Goal: Task Accomplishment & Management: Complete application form

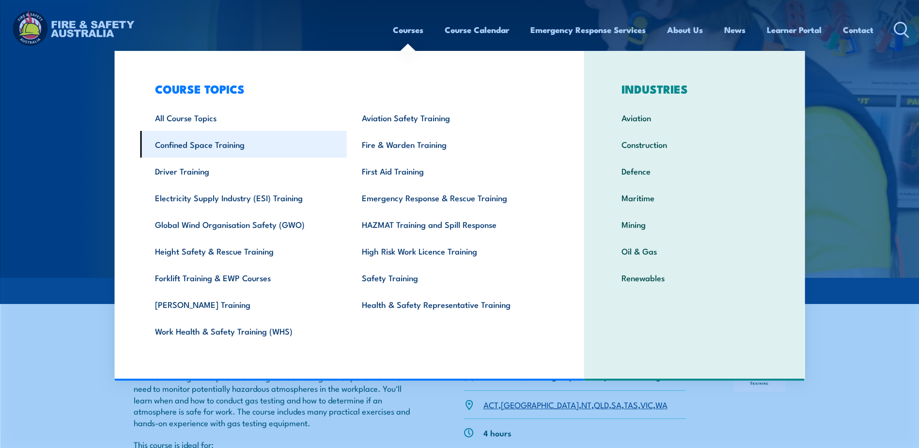
click at [208, 150] on link "Confined Space Training" at bounding box center [243, 144] width 207 height 27
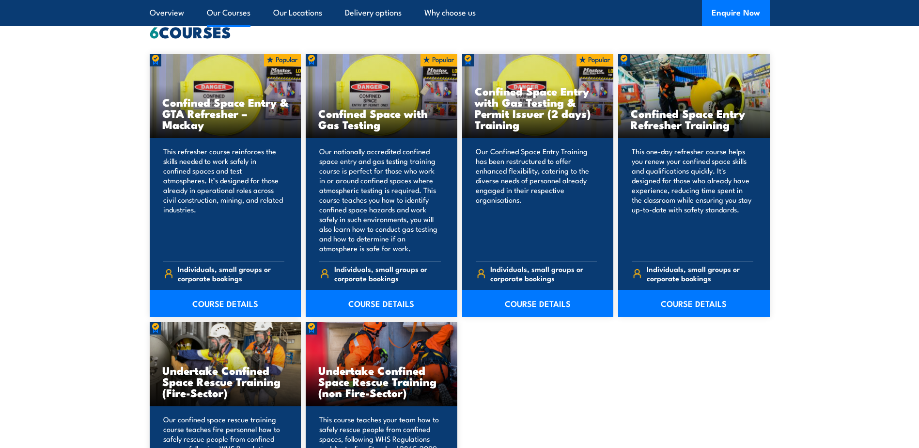
scroll to position [776, 0]
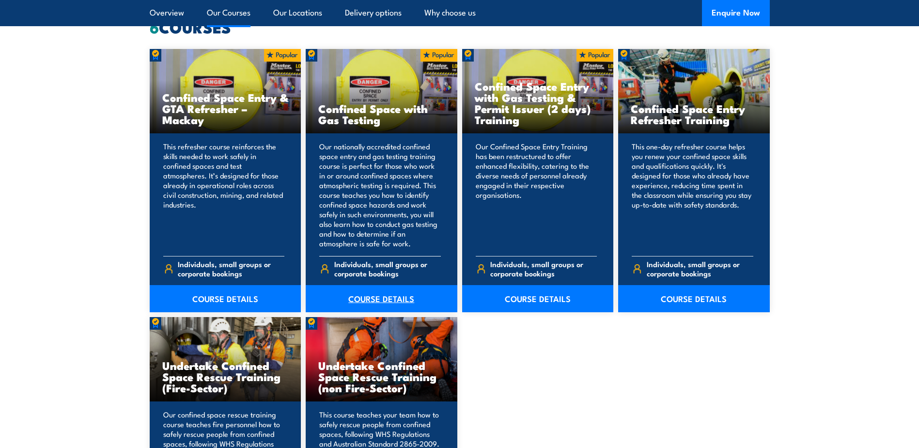
click at [382, 301] on link "COURSE DETAILS" at bounding box center [382, 298] width 152 height 27
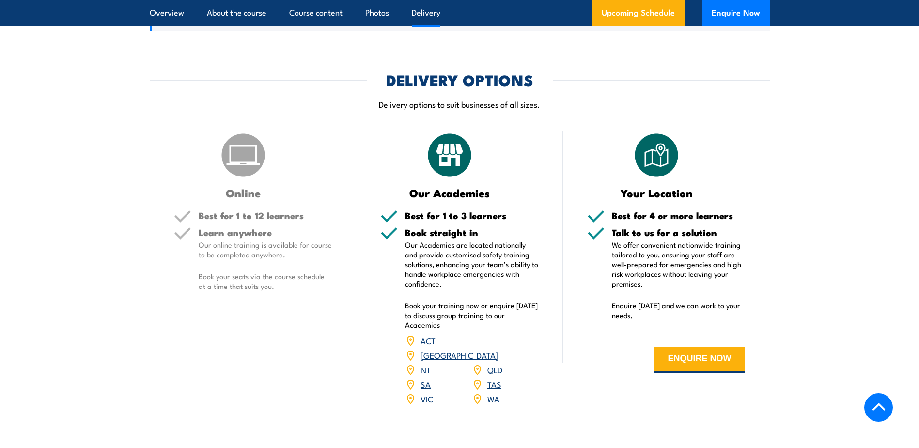
scroll to position [1357, 0]
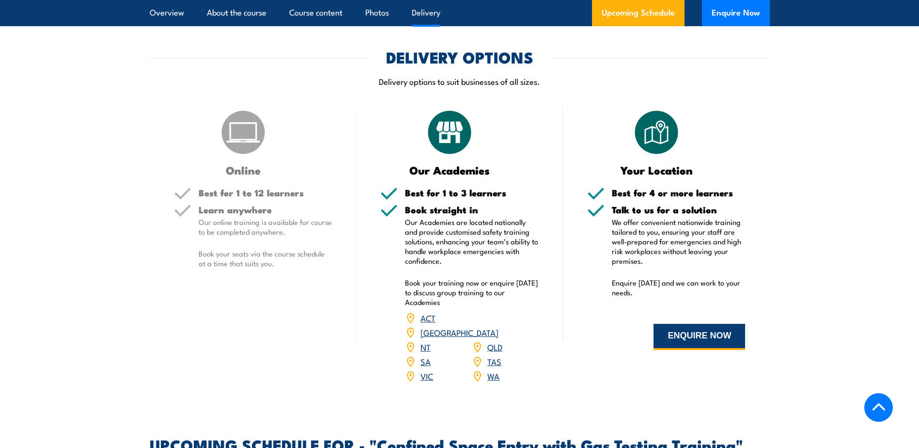
click at [687, 342] on button "ENQUIRE NOW" at bounding box center [700, 337] width 92 height 26
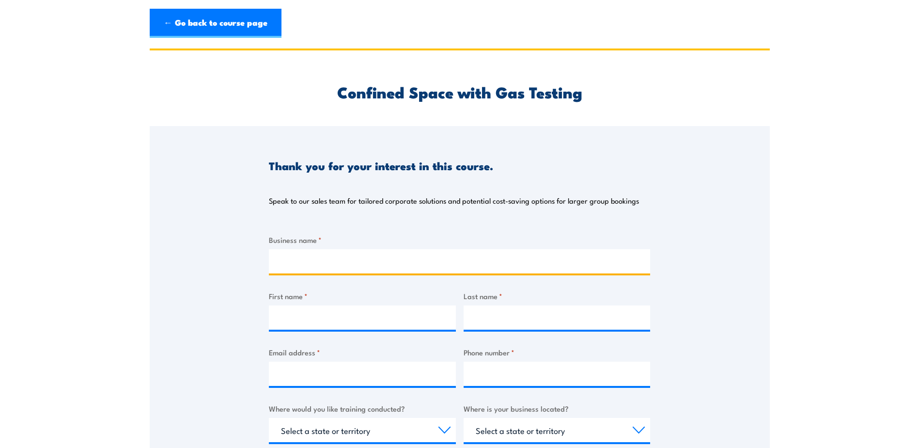
click at [317, 255] on input "Business name *" at bounding box center [459, 261] width 381 height 24
type input "Genus Industrial Services"
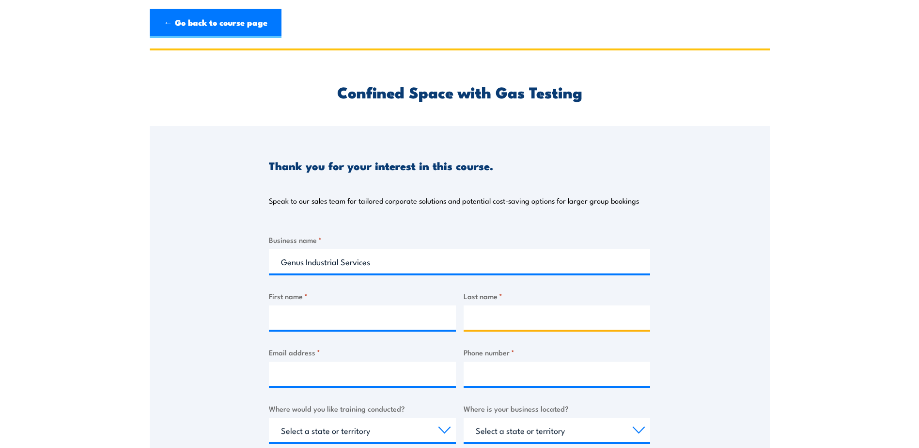
click at [584, 310] on input "Last name *" at bounding box center [557, 317] width 187 height 24
click at [319, 322] on input "First name *" at bounding box center [362, 317] width 187 height 24
type input "Tayla"
type input "Erasmus"
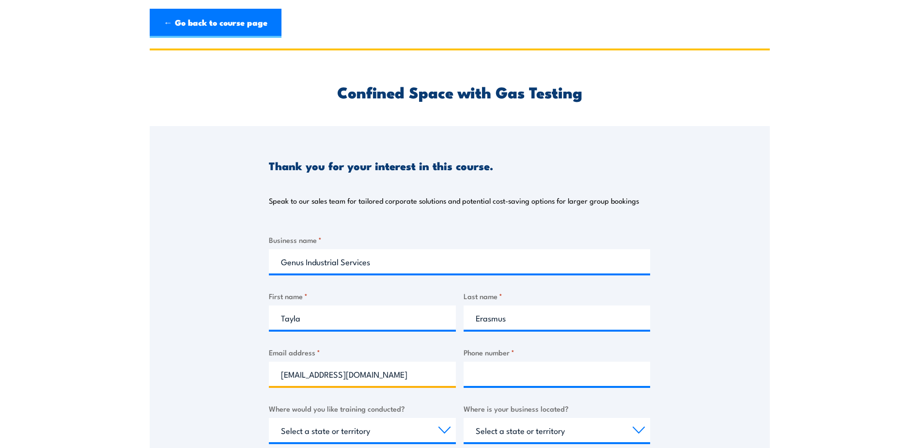
type input "tayla.erasmus@genus.com.au"
type input "0477722578"
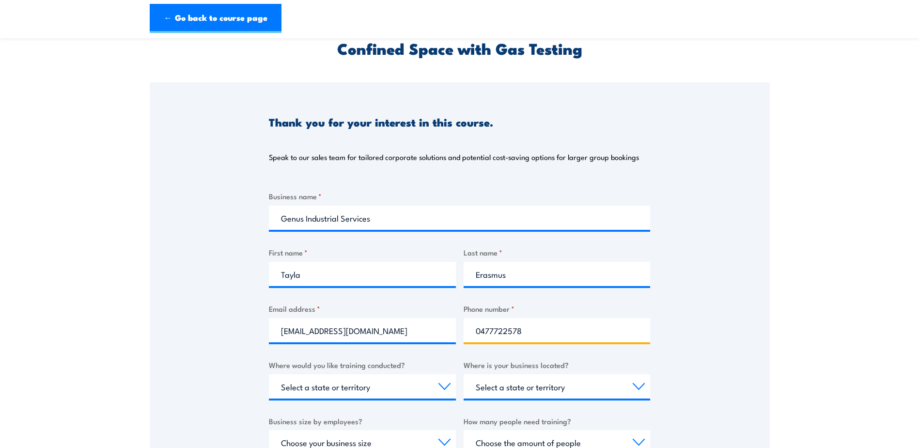
scroll to position [97, 0]
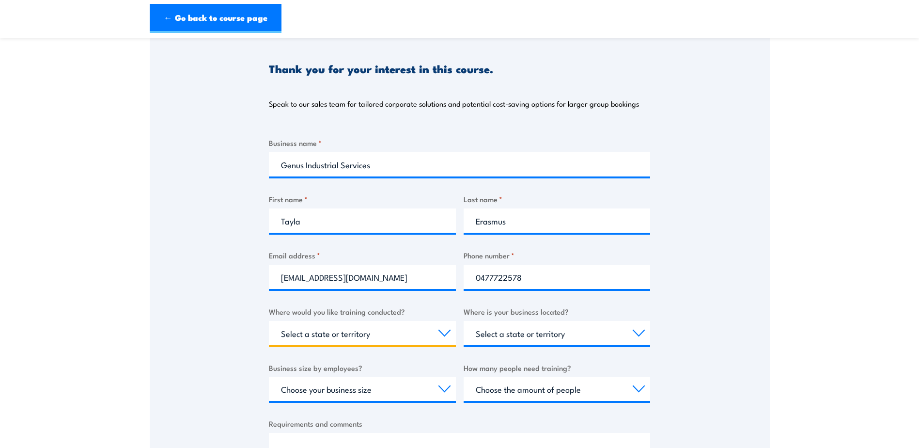
click at [309, 339] on select "Select a state or territory Nationally - multiple locations QLD NSW VIC SA ACT …" at bounding box center [362, 333] width 187 height 24
select select "VIC"
click at [269, 321] on select "Select a state or territory Nationally - multiple locations QLD NSW VIC SA ACT …" at bounding box center [362, 333] width 187 height 24
click at [497, 342] on select "Select a state or territory QLD NSW VIC SA ACT WA TAS NT" at bounding box center [557, 333] width 187 height 24
select select "WA"
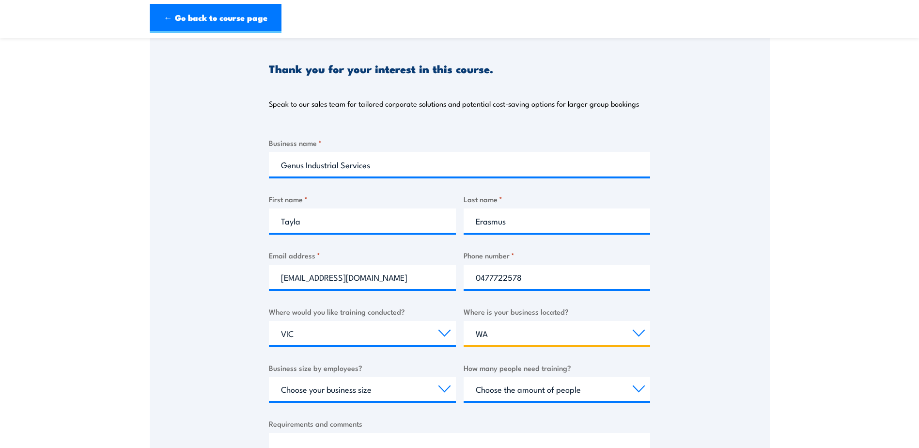
click at [464, 321] on select "Select a state or territory QLD NSW VIC SA ACT WA TAS NT" at bounding box center [557, 333] width 187 height 24
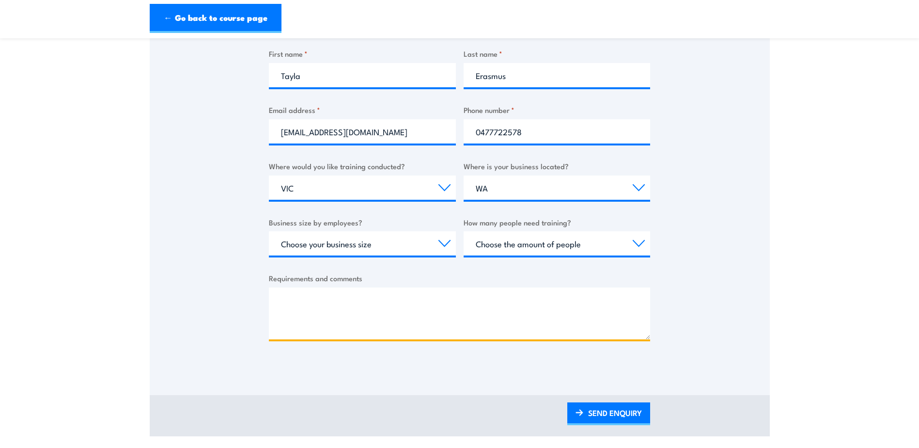
click at [362, 319] on textarea "Requirements and comments" at bounding box center [459, 313] width 381 height 52
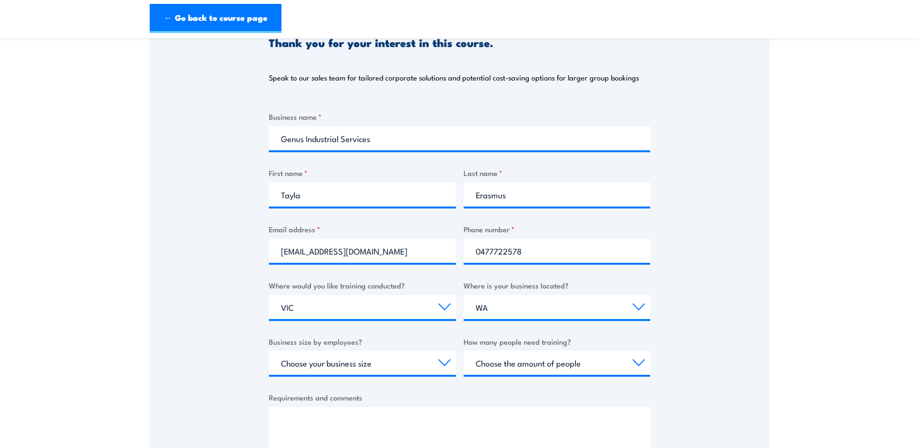
scroll to position [194, 0]
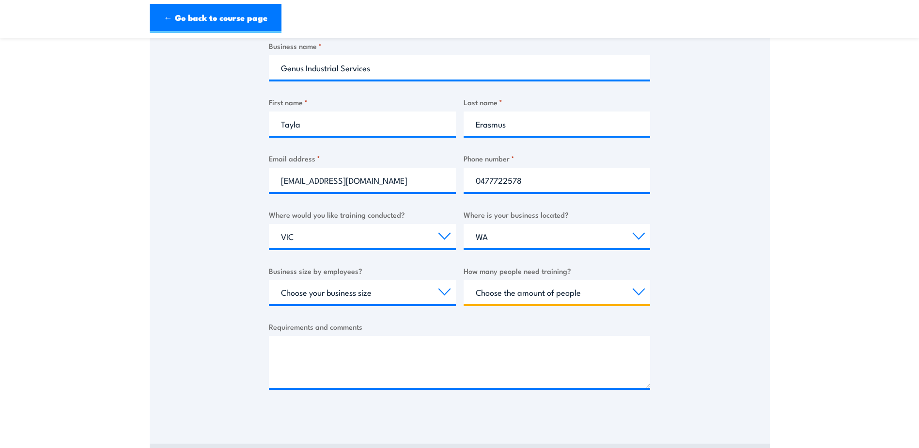
click at [519, 291] on select "Choose the amount of people 1 to 4 5 to 19 20+" at bounding box center [557, 292] width 187 height 24
select select "1 to 4"
click at [464, 280] on select "Choose the amount of people 1 to 4 5 to 19 20+" at bounding box center [557, 292] width 187 height 24
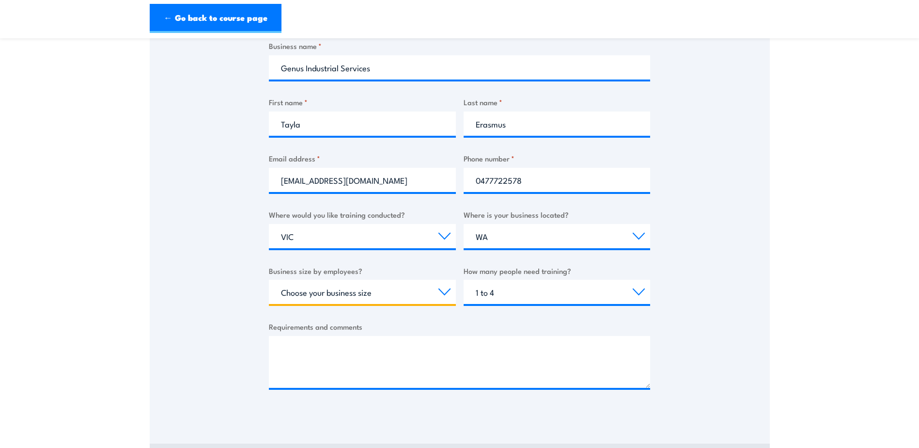
click at [335, 294] on select "Choose your business size 1 to 19 20 to 199 200+" at bounding box center [362, 292] width 187 height 24
select select "200+"
click at [269, 280] on select "Choose your business size 1 to 19 20 to 199 200+" at bounding box center [362, 292] width 187 height 24
click at [223, 279] on div "Thank you for your interest in this course. Speak to our sales team for tailore…" at bounding box center [460, 174] width 620 height 484
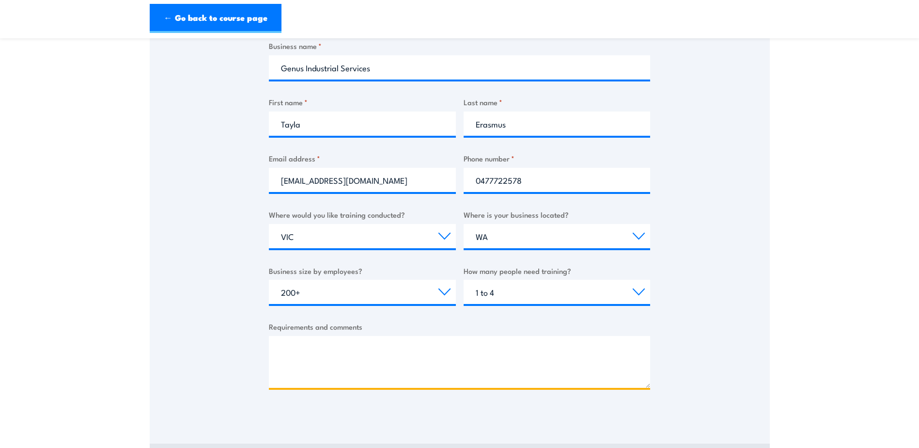
click at [369, 344] on textarea "Requirements and comments" at bounding box center [459, 362] width 381 height 52
paste textarea "Could you please advise if we could process payment via purchase order through …"
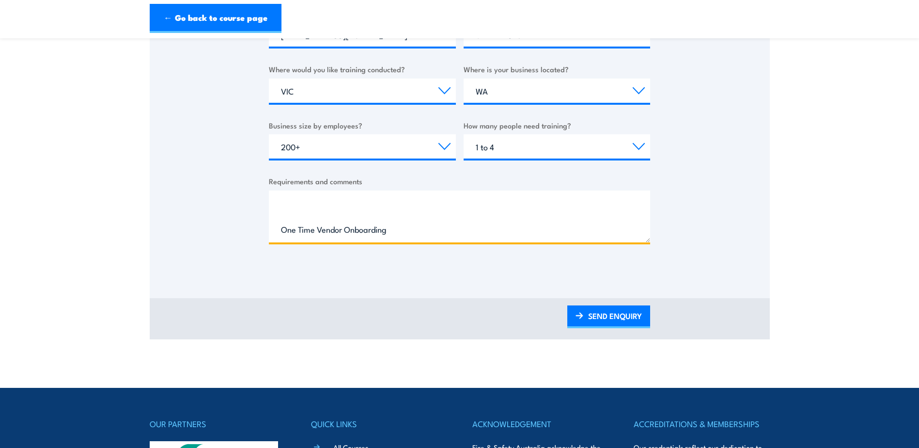
scroll to position [97, 0]
click at [292, 227] on textarea "Could you please advise if we could process payment via purchase order through …" at bounding box center [459, 216] width 381 height 52
click at [282, 230] on textarea "Could you please advise if we could process payment via purchase order through …" at bounding box center [459, 216] width 381 height 52
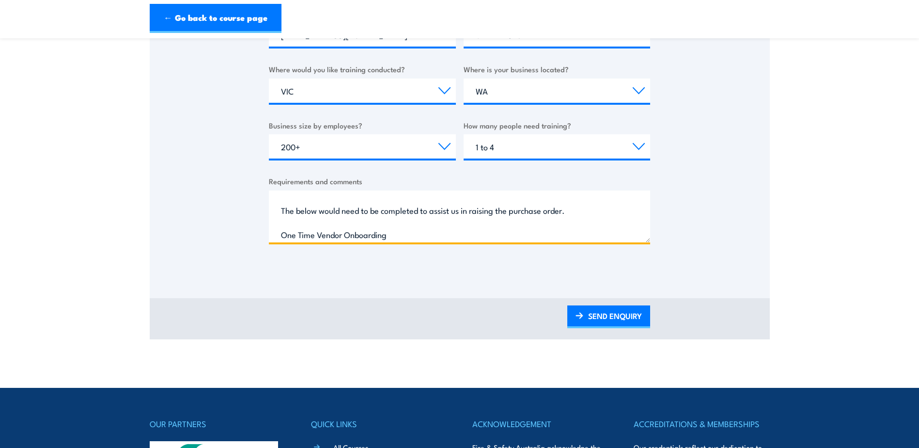
scroll to position [48, 0]
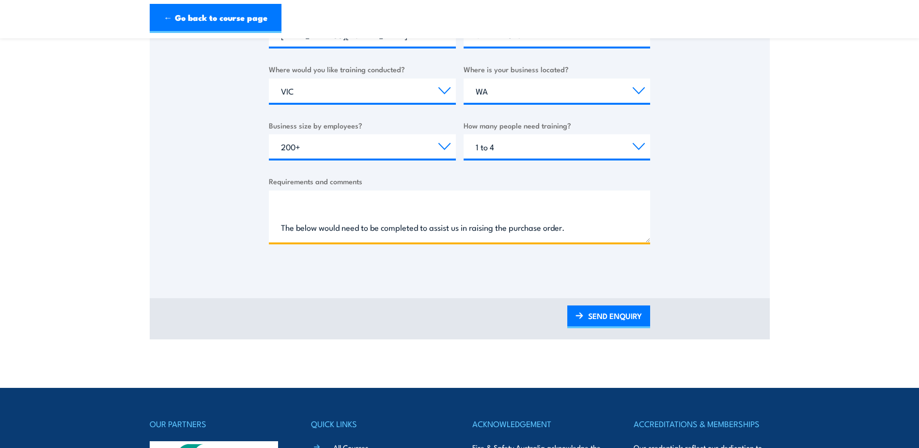
click at [279, 228] on textarea "Could you please advise if we could process payment via purchase order through …" at bounding box center [459, 216] width 381 height 52
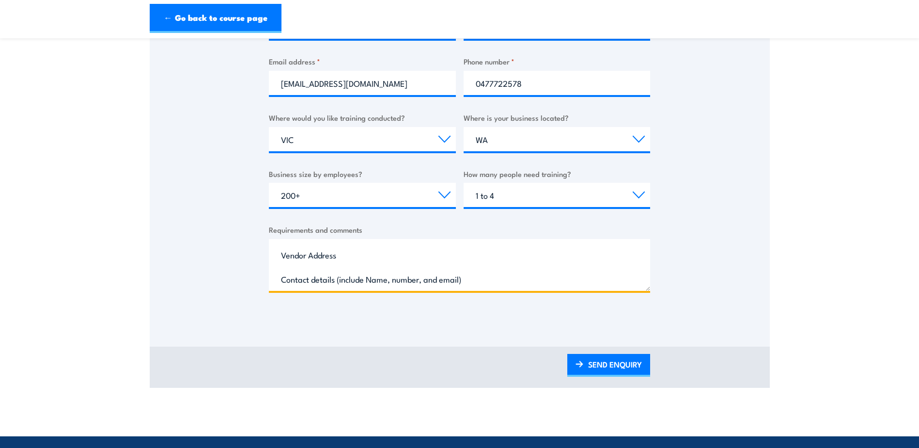
scroll to position [215, 0]
type textarea "Could you please advise if we could process payment via purchase order through …"
click at [616, 371] on link "SEND ENQUIRY" at bounding box center [609, 365] width 83 height 23
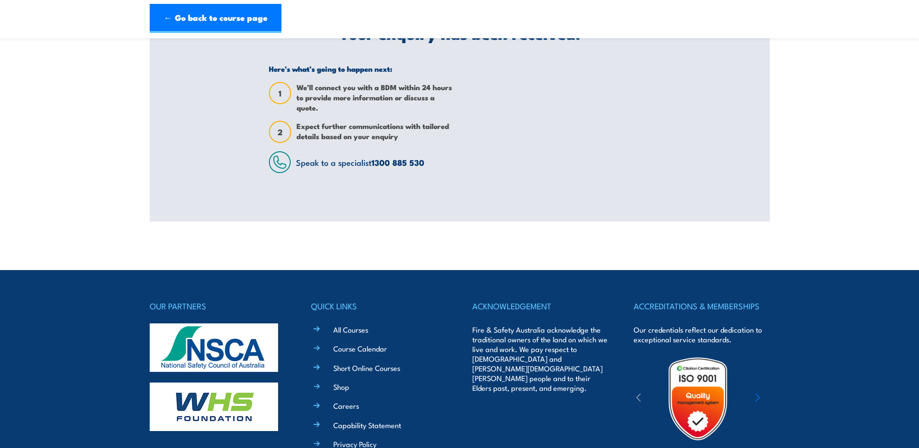
scroll to position [0, 0]
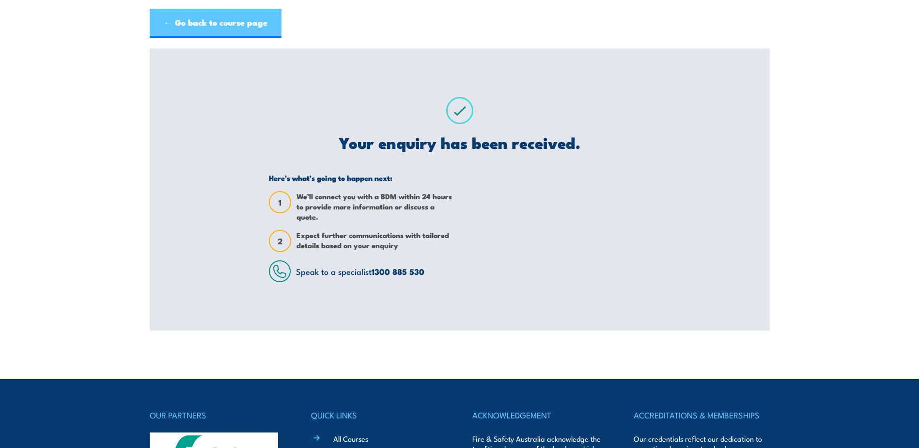
click at [186, 26] on link "← Go back to course page" at bounding box center [216, 23] width 132 height 29
